Goal: Task Accomplishment & Management: Manage account settings

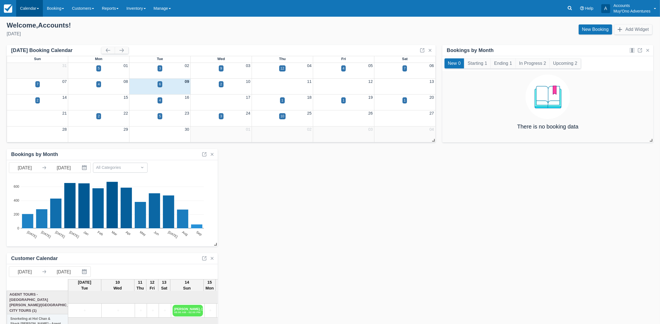
click at [27, 14] on link "Calendar" at bounding box center [29, 8] width 27 height 17
click at [31, 48] on link "Month" at bounding box center [38, 53] width 44 height 12
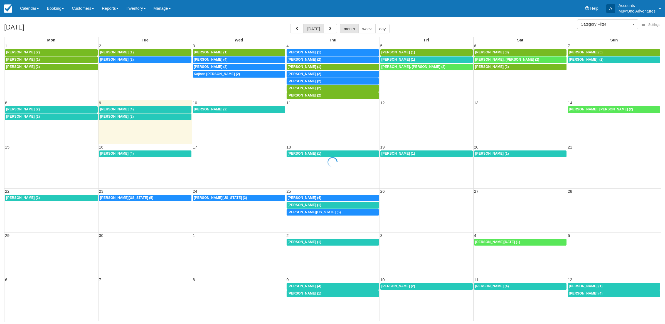
select select
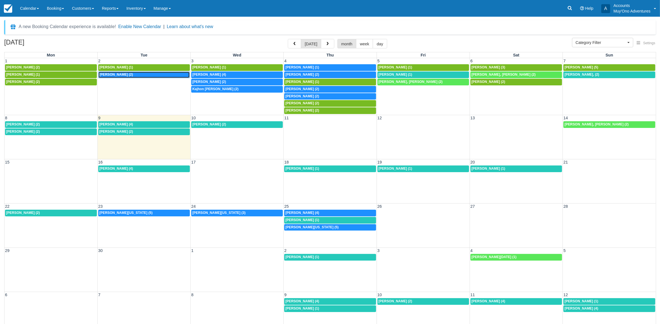
click at [128, 72] on link "8a Kenya Boulware (2)" at bounding box center [144, 75] width 92 height 7
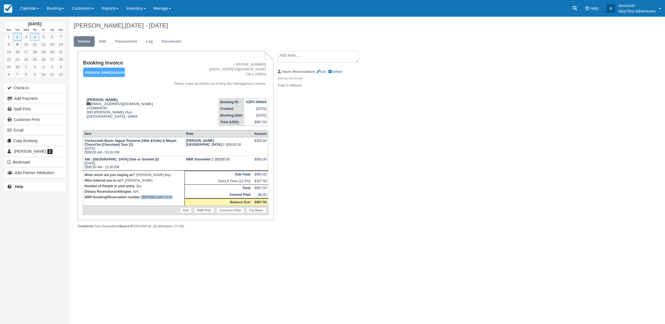
drag, startPoint x: 178, startPoint y: 200, endPoint x: 141, endPoint y: 195, distance: 37.9
click at [141, 195] on td "What resort are you staying at? : [PERSON_NAME] Bay Who referred you to us? : […" at bounding box center [134, 188] width 102 height 35
copy p "BB25082118471125"
click at [21, 3] on link "Calendar" at bounding box center [29, 8] width 27 height 17
click at [29, 51] on link "Month" at bounding box center [38, 53] width 44 height 12
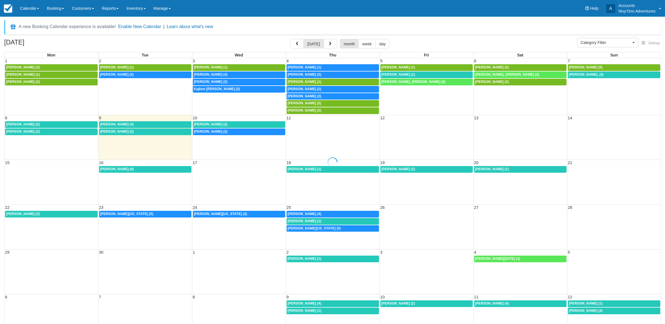
select select
click at [265, 80] on link "7:30a Kenya Boulware (2)" at bounding box center [237, 82] width 92 height 7
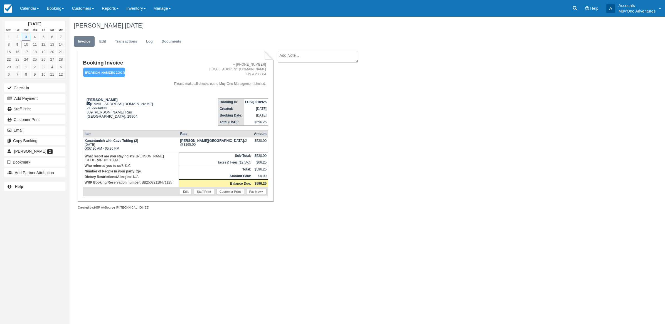
drag, startPoint x: 393, startPoint y: 50, endPoint x: 341, endPoint y: 252, distance: 208.9
click at [391, 254] on div "September 2025 Mon Tue Wed Thu Fri Sat Sun 1 2 3 4 5 6 7 8 9 10 11 12 13 14 15 …" at bounding box center [332, 171] width 665 height 308
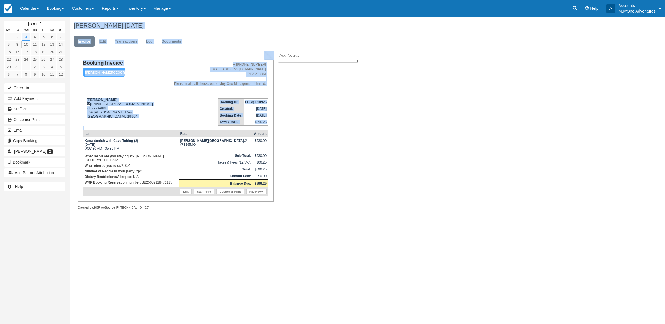
drag, startPoint x: 72, startPoint y: 22, endPoint x: 264, endPoint y: 198, distance: 260.0
click at [264, 198] on div "Kenya Boulware, September 03 2025 Invoice Edit Transactions Log Documents Booki…" at bounding box center [319, 119] width 499 height 205
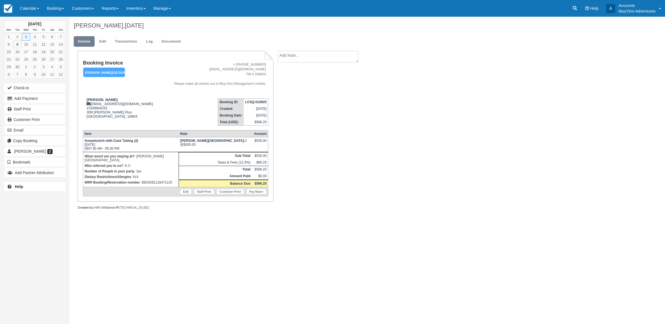
drag, startPoint x: 480, startPoint y: 91, endPoint x: 503, endPoint y: 92, distance: 23.7
click at [481, 91] on div "Kenya Boulware, September 03 2025 Invoice Edit Transactions Log Documents Booki…" at bounding box center [319, 119] width 499 height 205
drag, startPoint x: 71, startPoint y: 24, endPoint x: 127, endPoint y: 34, distance: 56.7
click at [127, 34] on div "Kenya Boulware, September 03 2025" at bounding box center [319, 26] width 499 height 18
drag, startPoint x: 127, startPoint y: 34, endPoint x: 162, endPoint y: 59, distance: 42.8
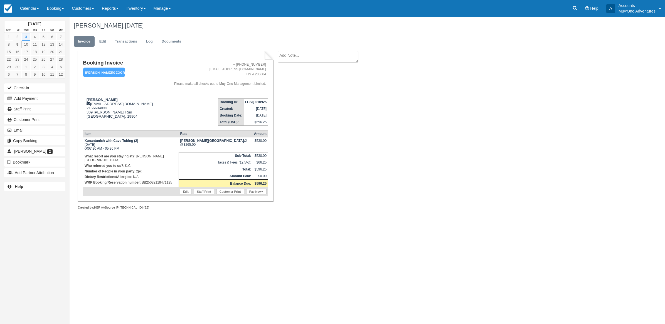
click at [160, 58] on div "Booking Invoice Hopkins Bay Resort   Pending HOLD Deposit Paid Cancelled Void M…" at bounding box center [176, 126] width 196 height 151
click at [458, 109] on div "Kenya Boulware, September 03 2025 Invoice Edit Transactions Log Documents Booki…" at bounding box center [319, 119] width 499 height 205
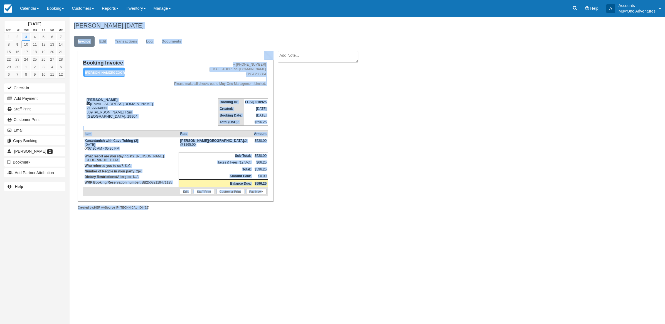
drag, startPoint x: 74, startPoint y: 26, endPoint x: 267, endPoint y: 205, distance: 263.1
click at [267, 205] on div "Kenya Boulware, September 03 2025 Invoice Edit Transactions Log Documents Booki…" at bounding box center [319, 119] width 499 height 205
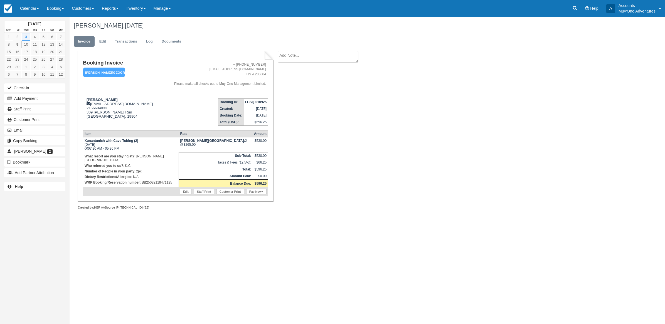
click at [436, 173] on div "Kenya Boulware, September 03 2025 Invoice Edit Transactions Log Documents Booki…" at bounding box center [319, 119] width 499 height 205
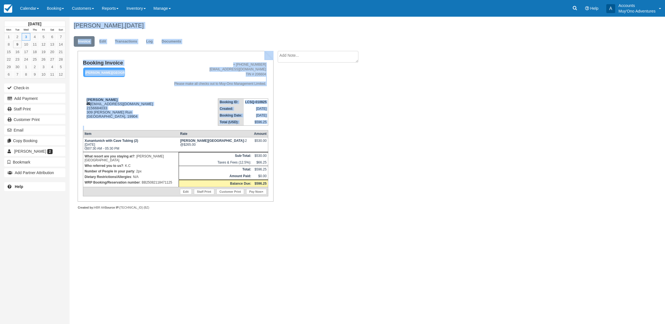
drag, startPoint x: 70, startPoint y: 24, endPoint x: 269, endPoint y: 200, distance: 265.4
click at [269, 200] on div "Kenya Boulware, September 03 2025 Invoice Edit Transactions Log Documents Booki…" at bounding box center [319, 119] width 499 height 205
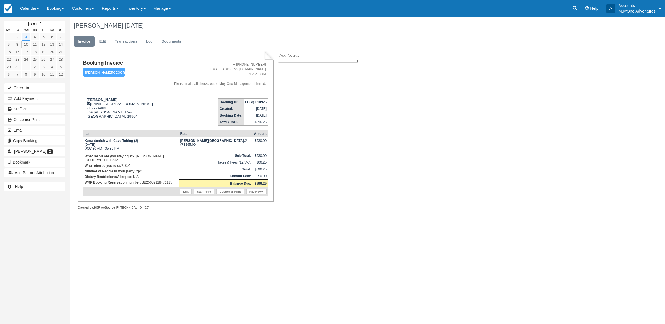
click at [625, 91] on div "September 2025 Mon Tue Wed Thu Fri Sat Sun 1 2 3 4 5 6 7 8 9 10 11 12 13 14 15 …" at bounding box center [332, 171] width 665 height 308
click at [46, 100] on button "Add Payment" at bounding box center [34, 98] width 61 height 9
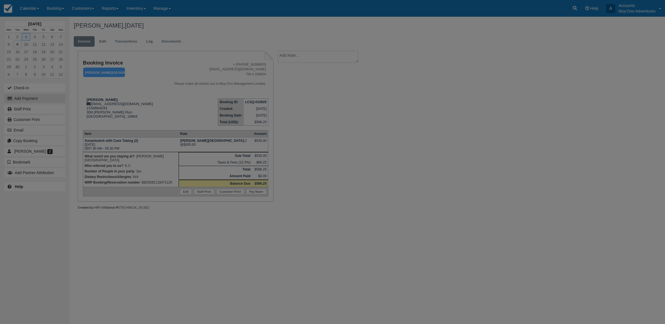
type input "09/09/25"
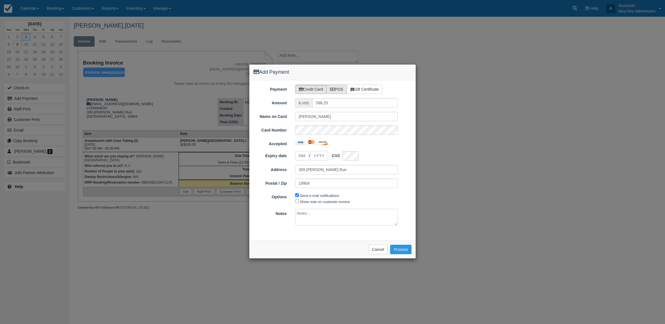
click at [331, 89] on icon at bounding box center [332, 89] width 5 height 4
radio input "true"
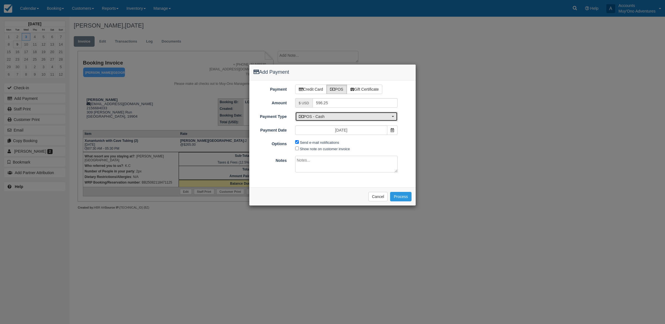
click at [331, 117] on span "POS - Cash" at bounding box center [345, 117] width 92 height 6
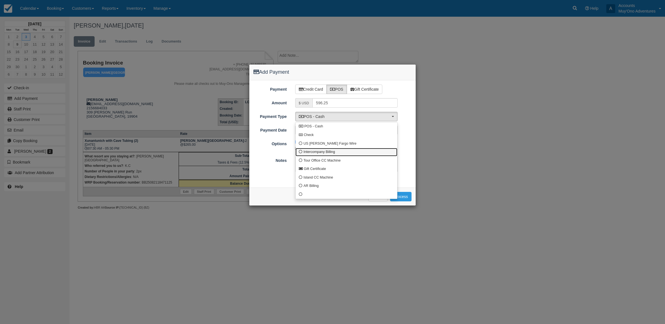
click at [309, 153] on span "Intercompany Billing" at bounding box center [319, 152] width 31 height 5
select select "custom4"
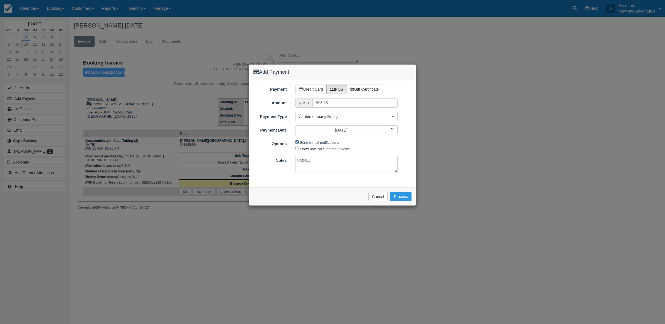
click at [298, 141] on input "Send e-mail notifications" at bounding box center [297, 142] width 4 height 4
checkbox input "false"
click at [300, 163] on textarea at bounding box center [346, 164] width 103 height 17
type textarea "Invoiced in HBR CT"
click at [397, 196] on button "Process" at bounding box center [400, 196] width 21 height 9
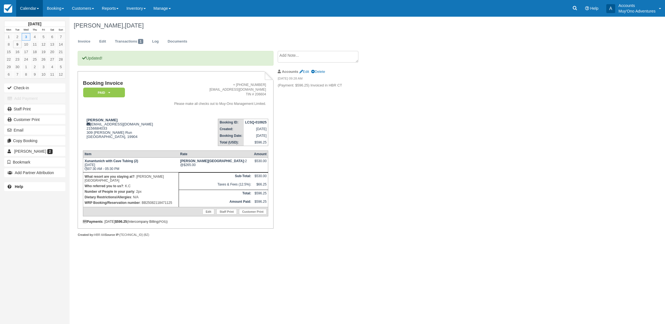
click at [21, 9] on link "Calendar" at bounding box center [29, 8] width 27 height 17
click at [22, 51] on link "Month" at bounding box center [38, 53] width 44 height 12
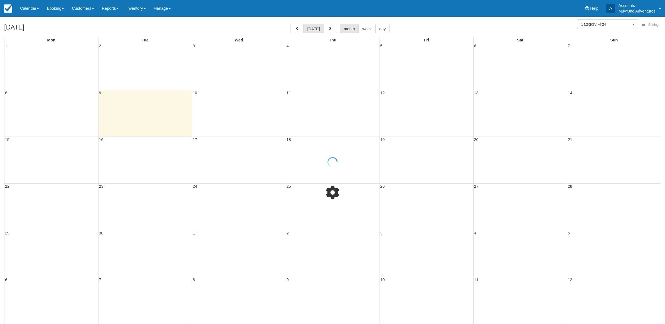
select select
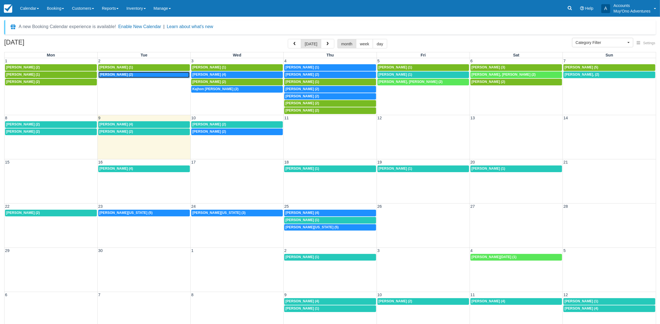
click at [130, 75] on span "[PERSON_NAME] (2)" at bounding box center [116, 75] width 34 height 4
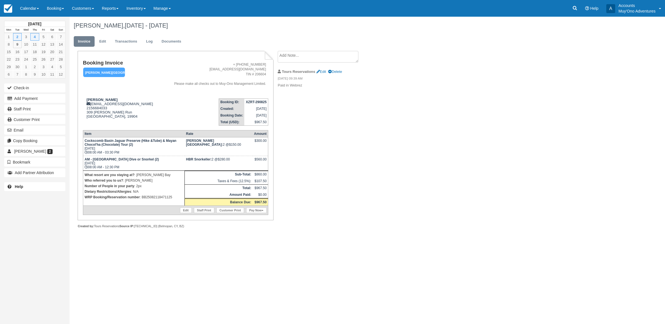
click at [665, 188] on html "Menu Calendar Customer Inventory Month Week Day Booking Daily Manifest Daily Li…" at bounding box center [332, 162] width 665 height 324
click at [24, 100] on button "Add Payment" at bounding box center [34, 98] width 61 height 9
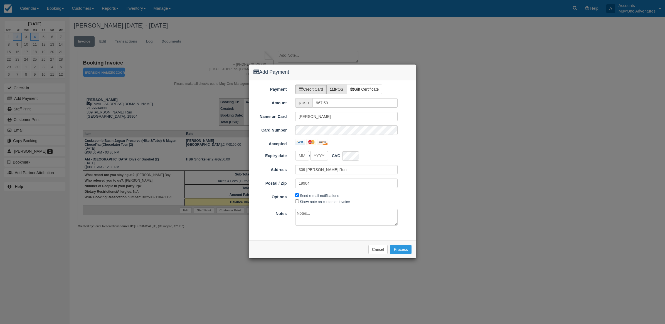
click at [340, 88] on label "POS" at bounding box center [336, 89] width 21 height 9
radio input "true"
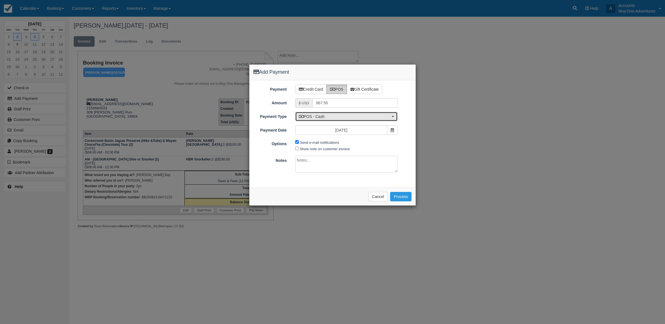
click at [319, 117] on span "POS - Cash" at bounding box center [345, 117] width 92 height 6
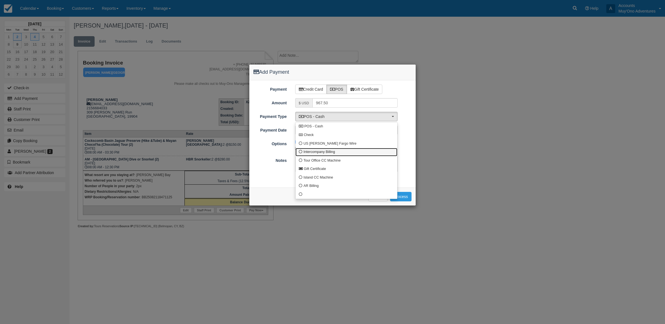
click at [302, 149] on link "Intercompany Billing" at bounding box center [347, 152] width 102 height 9
select select "custom4"
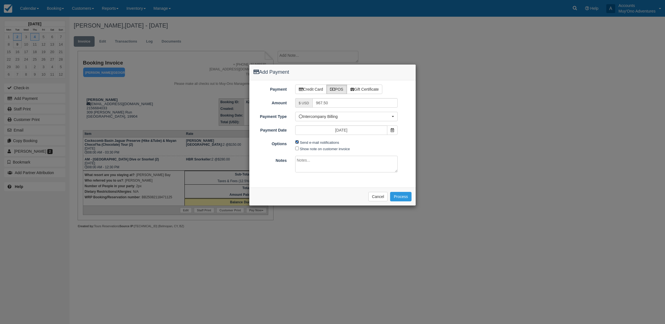
click at [296, 142] on input "Send e-mail notifications" at bounding box center [297, 142] width 4 height 4
checkbox input "false"
click at [309, 168] on textarea at bounding box center [346, 164] width 103 height 17
type textarea "Invoiced in HBR CT"
click at [402, 198] on button "Process" at bounding box center [400, 196] width 21 height 9
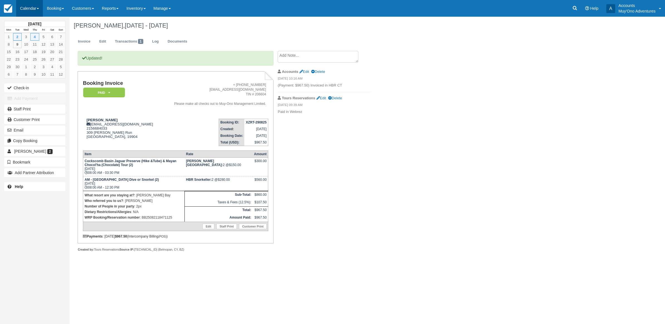
click at [32, 4] on link "Calendar" at bounding box center [29, 8] width 27 height 17
click at [22, 54] on link "Month" at bounding box center [38, 53] width 44 height 12
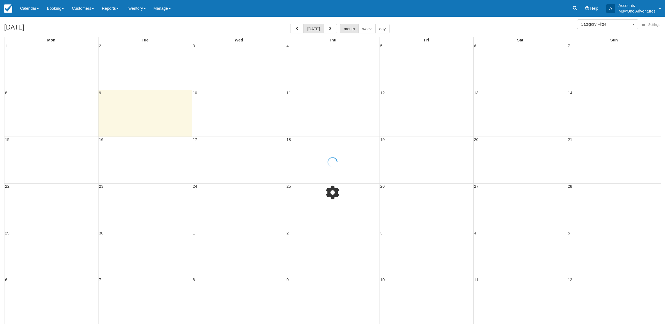
select select
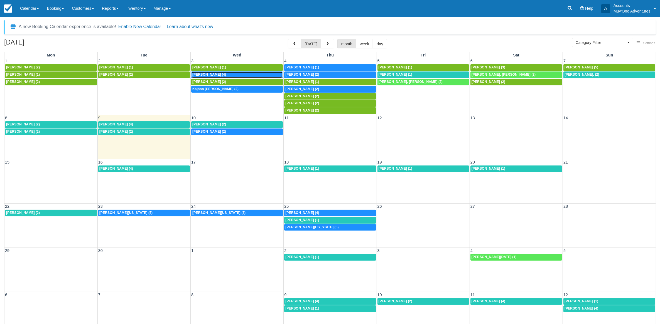
click at [241, 76] on div "7:30a [PERSON_NAME] (4)" at bounding box center [236, 75] width 89 height 4
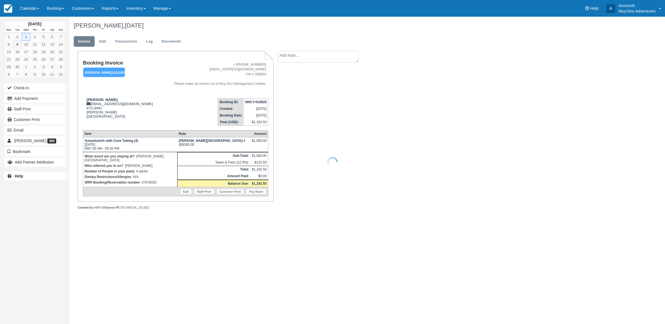
drag, startPoint x: 171, startPoint y: 181, endPoint x: 140, endPoint y: 180, distance: 31.5
click at [140, 180] on div at bounding box center [332, 162] width 665 height 324
click at [155, 178] on div at bounding box center [332, 162] width 665 height 324
drag, startPoint x: 158, startPoint y: 180, endPoint x: 142, endPoint y: 179, distance: 15.9
copy p "47876025"
